Goal: Information Seeking & Learning: Check status

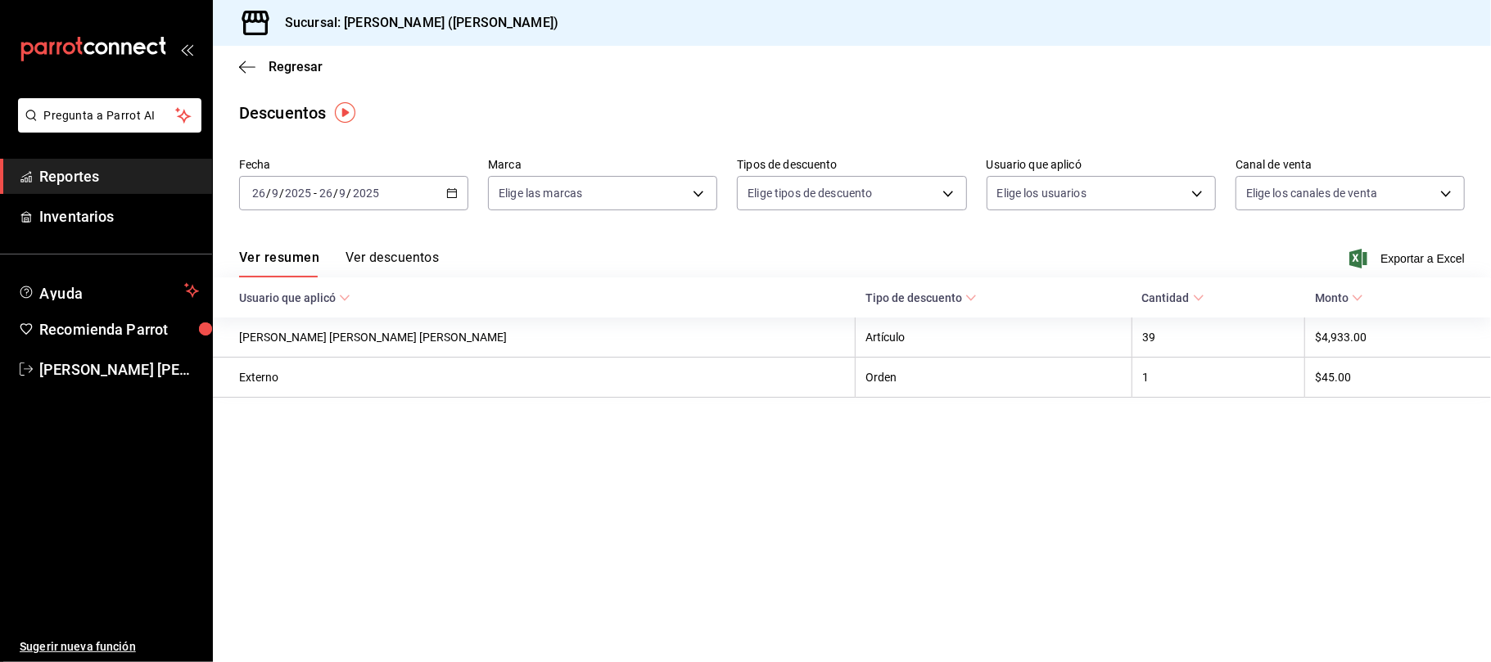
click at [367, 255] on button "Ver descuentos" at bounding box center [392, 264] width 93 height 28
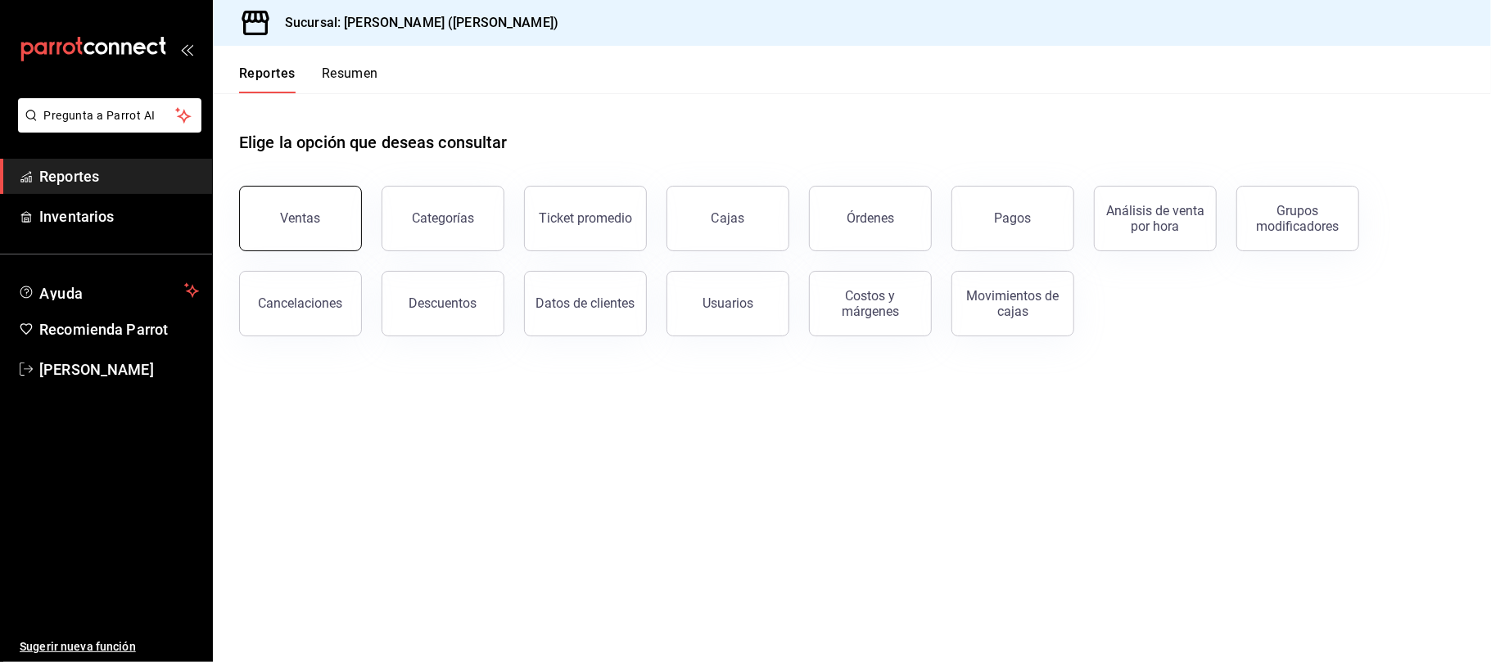
click at [272, 240] on button "Ventas" at bounding box center [300, 219] width 123 height 66
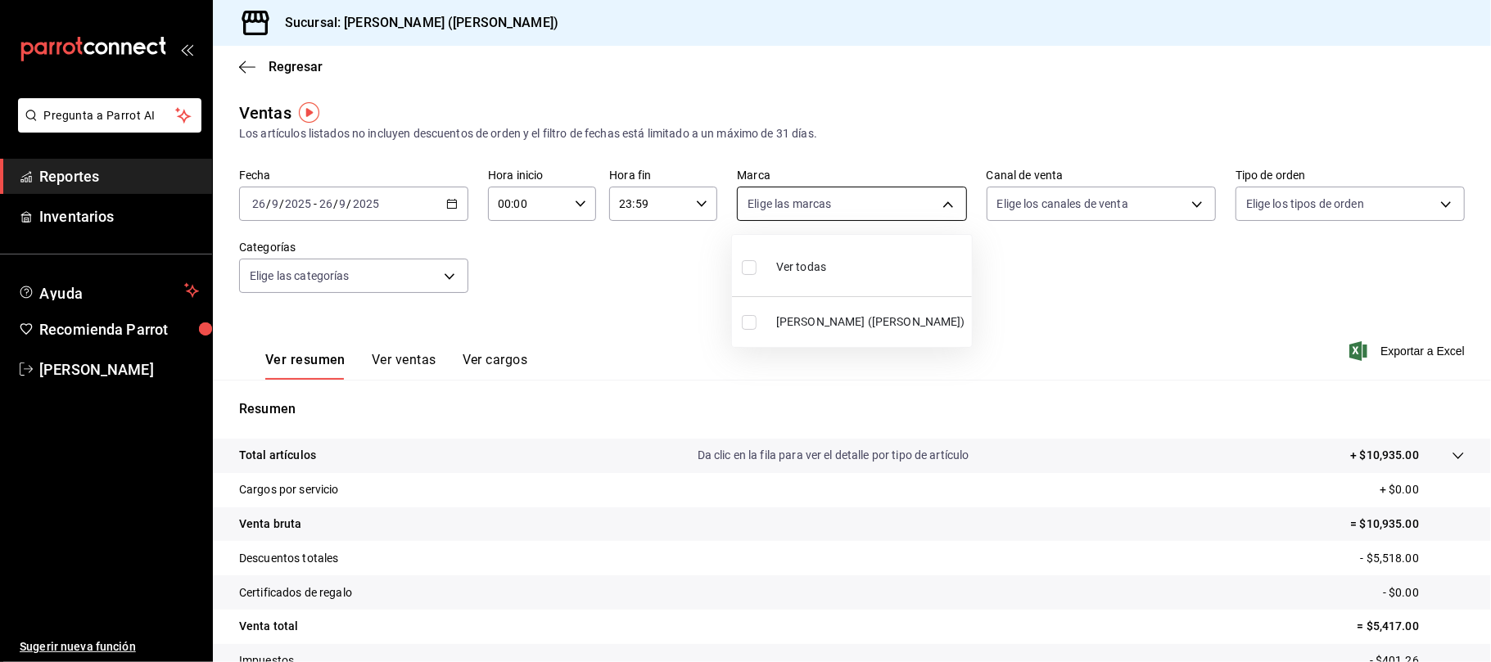
click at [931, 203] on body "Pregunta a Parrot AI Reportes Inventarios Ayuda Recomienda Parrot Catalina Eliz…" at bounding box center [745, 331] width 1491 height 662
click at [1193, 203] on div at bounding box center [745, 331] width 1491 height 662
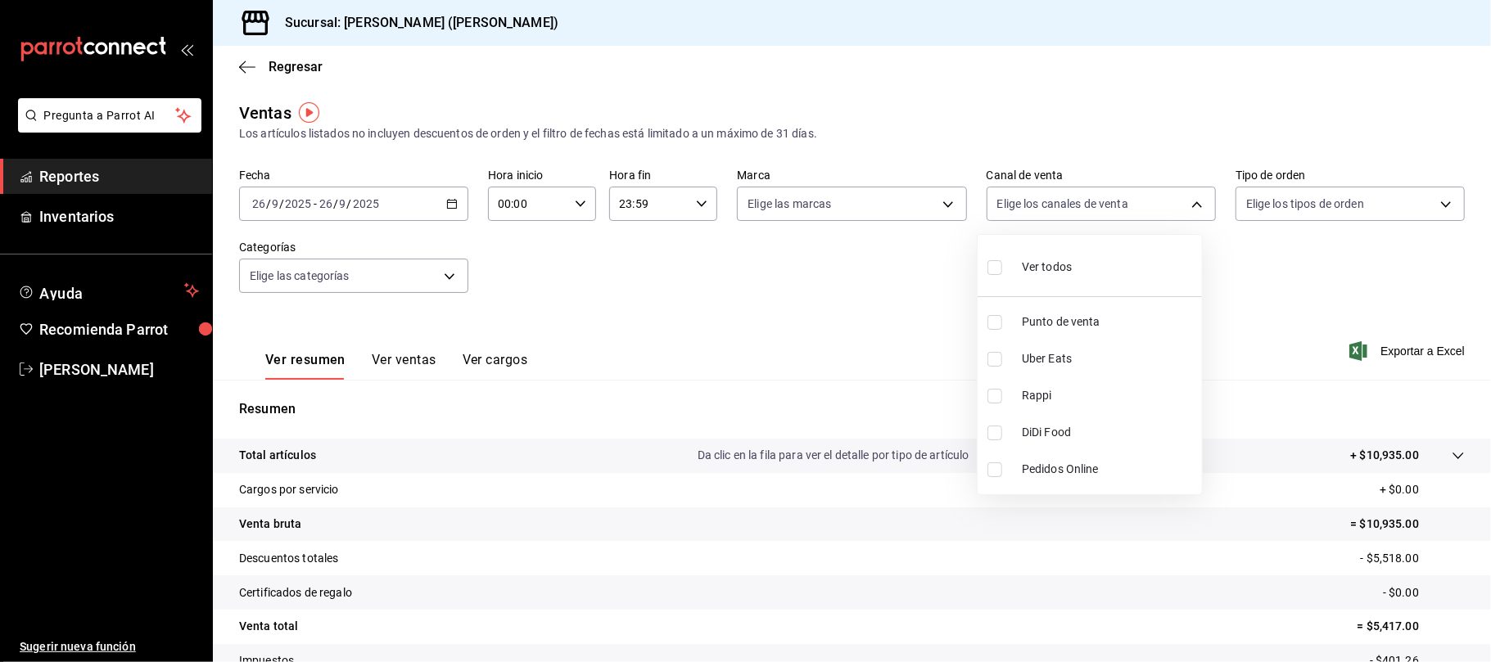
click at [1193, 203] on body "Pregunta a Parrot AI Reportes Inventarios Ayuda Recomienda Parrot Catalina Eliz…" at bounding box center [745, 331] width 1491 height 662
click at [394, 372] on div at bounding box center [745, 331] width 1491 height 662
click at [397, 359] on button "Ver ventas" at bounding box center [404, 366] width 65 height 28
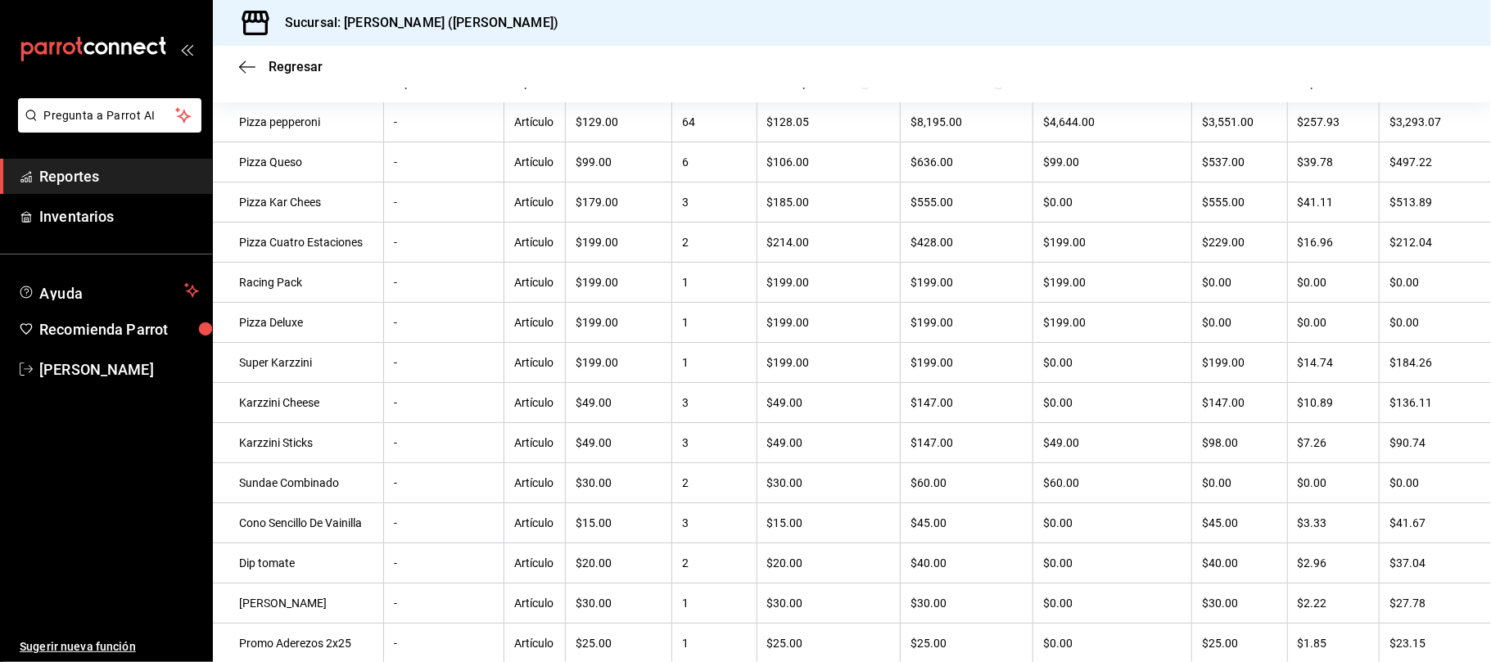
scroll to position [342, 0]
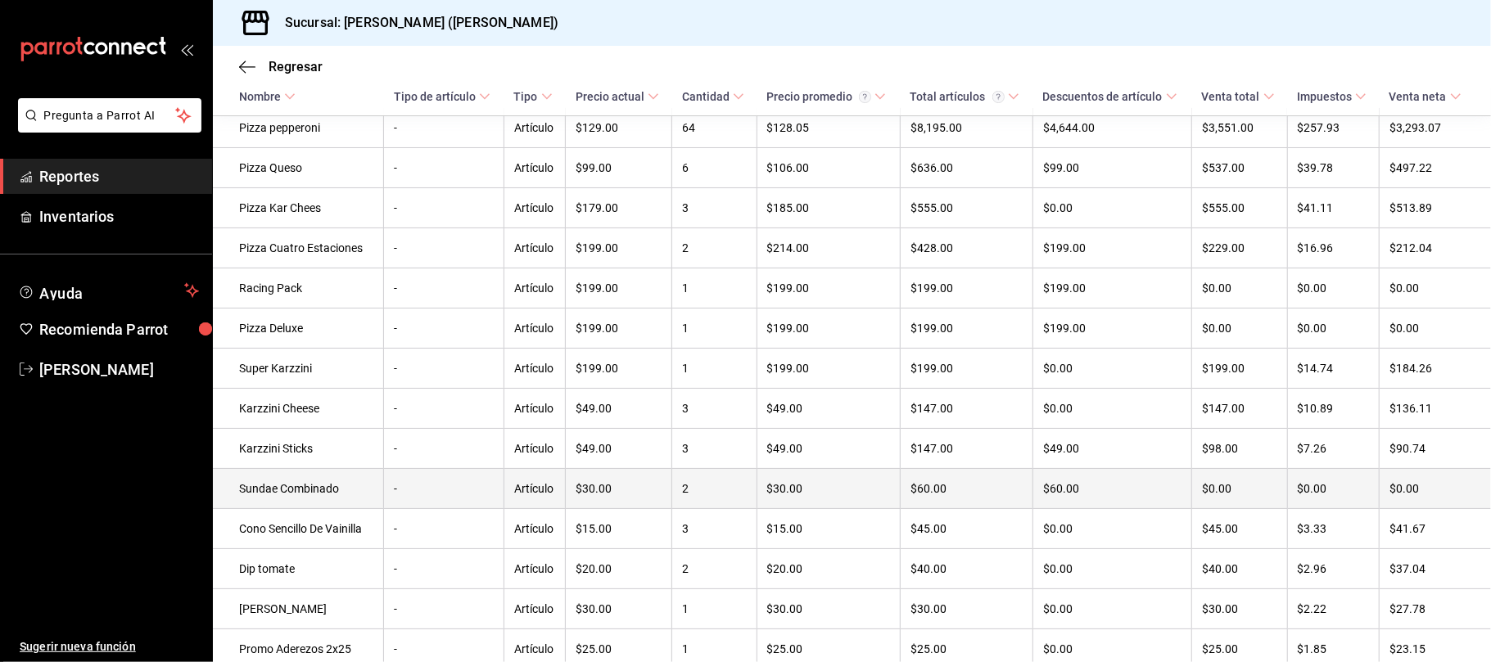
click at [1465, 499] on td "$0.00" at bounding box center [1435, 489] width 111 height 40
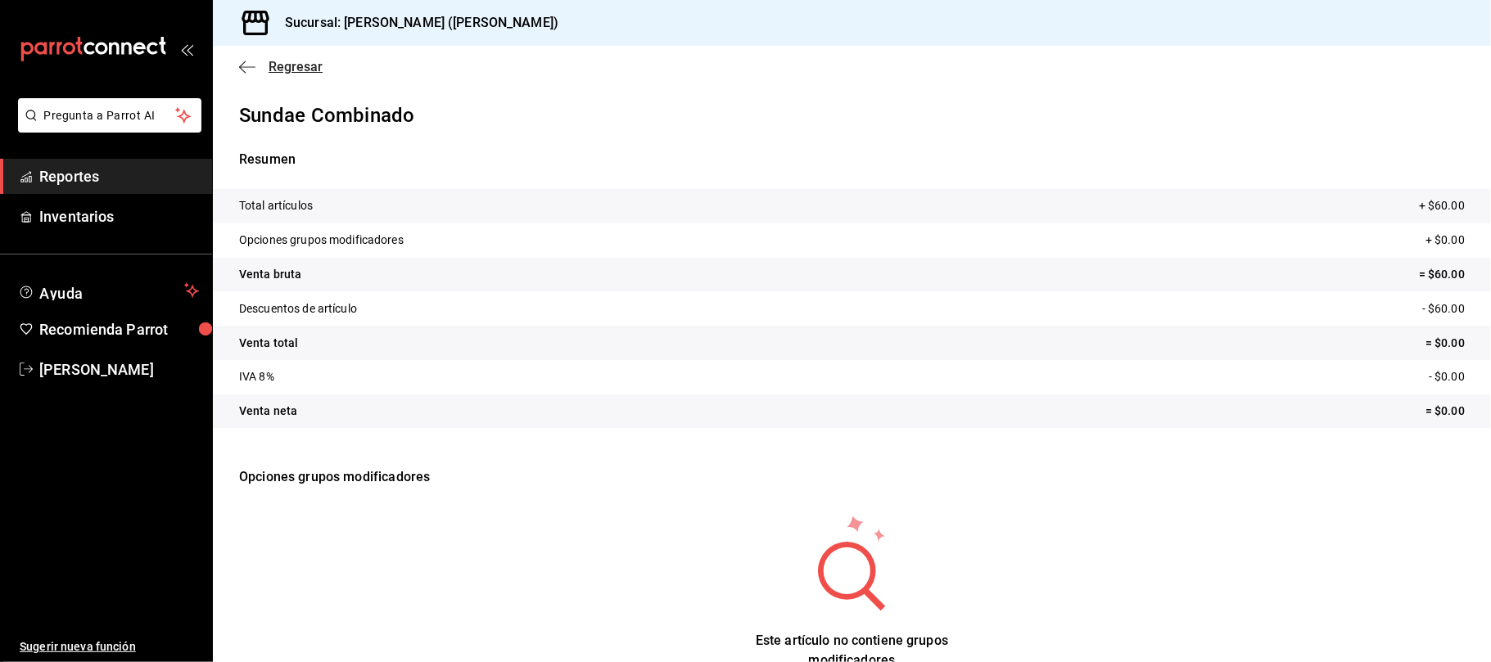
click at [241, 64] on icon "button" at bounding box center [242, 67] width 7 height 12
click at [249, 63] on icon "button" at bounding box center [247, 67] width 16 height 15
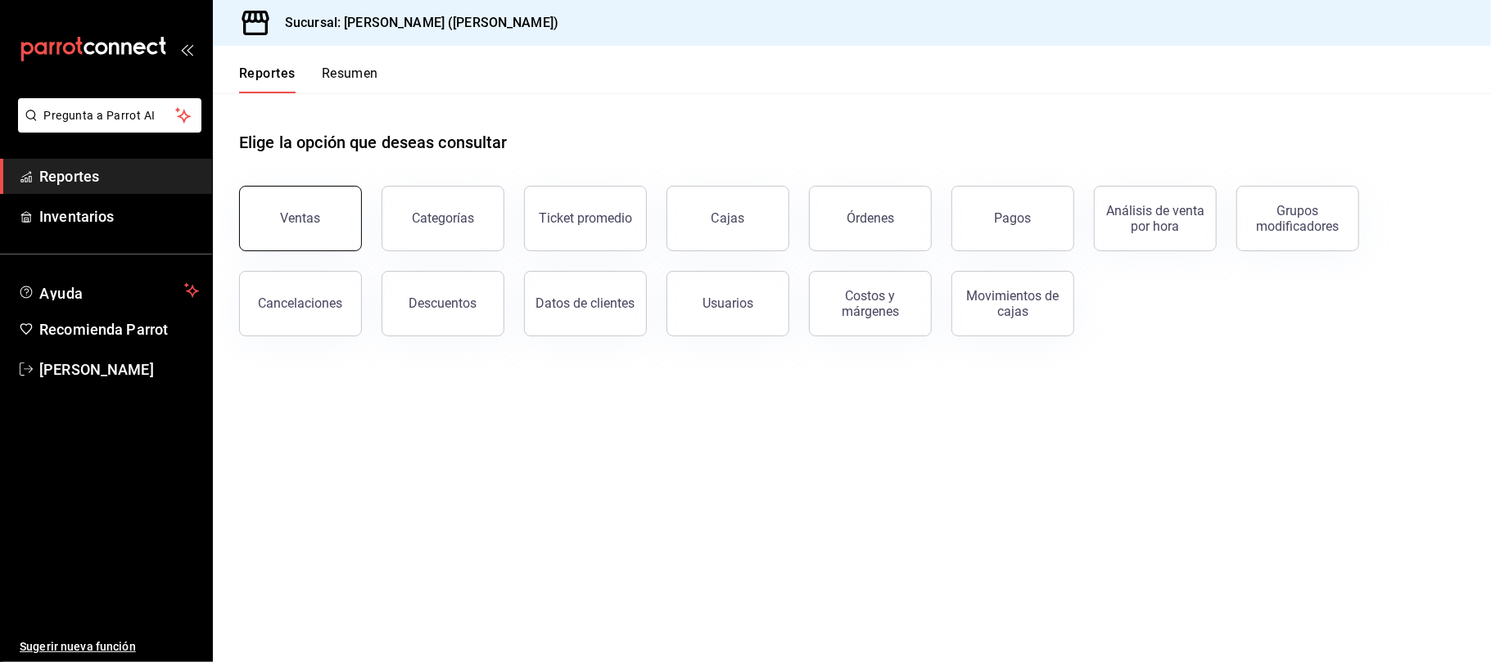
click at [338, 231] on button "Ventas" at bounding box center [300, 219] width 123 height 66
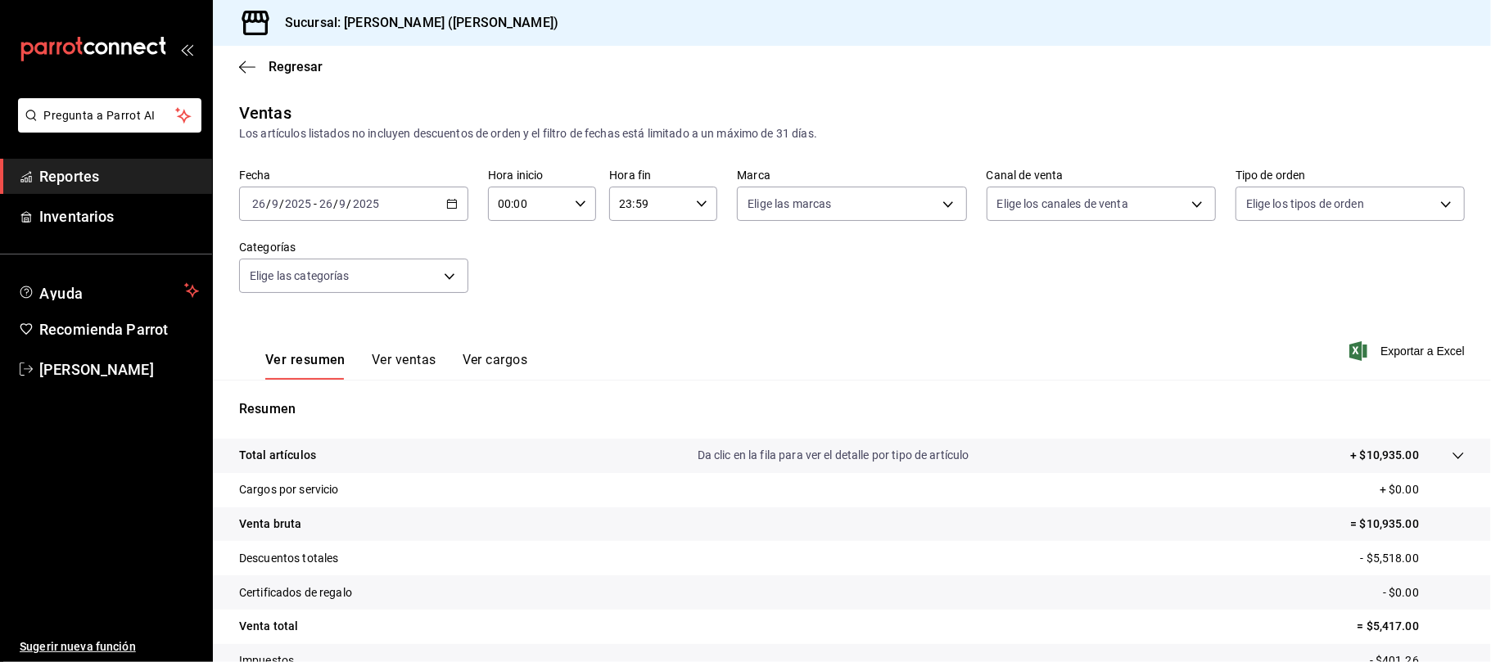
click at [413, 355] on button "Ver ventas" at bounding box center [404, 366] width 65 height 28
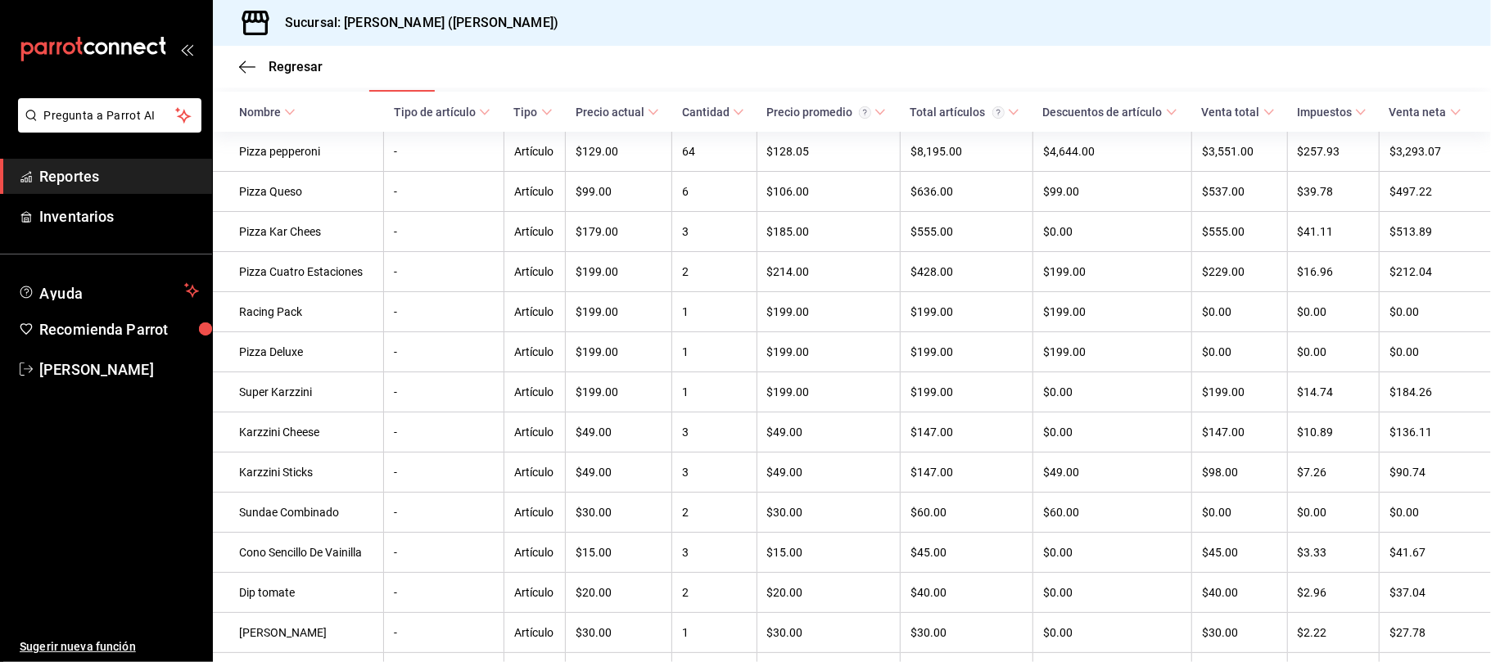
scroll to position [328, 0]
